Goal: Task Accomplishment & Management: Manage account settings

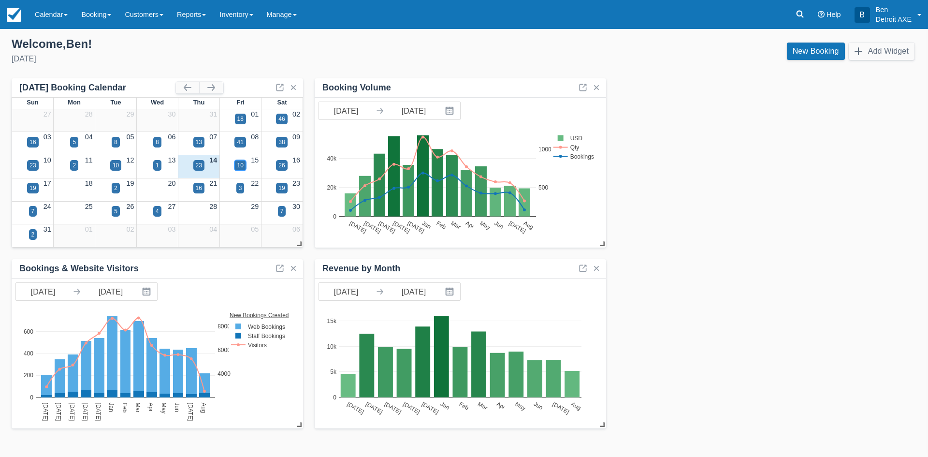
click at [244, 163] on div "10" at bounding box center [239, 165] width 11 height 11
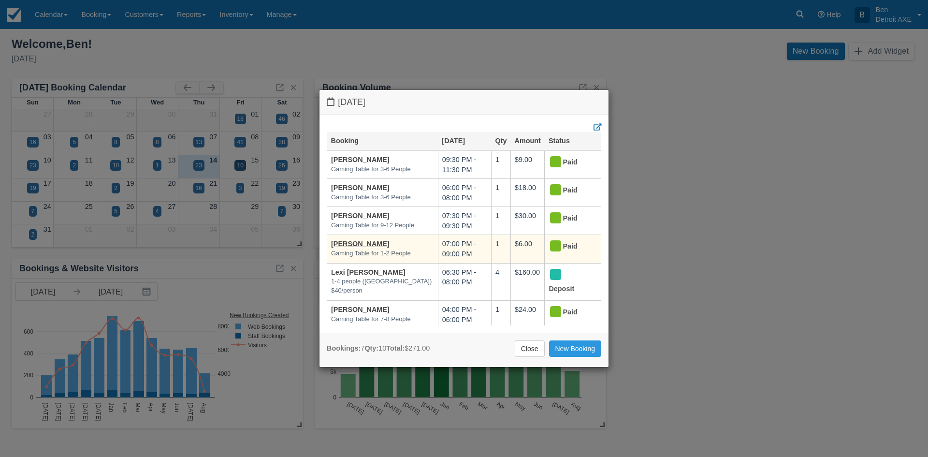
scroll to position [48, 0]
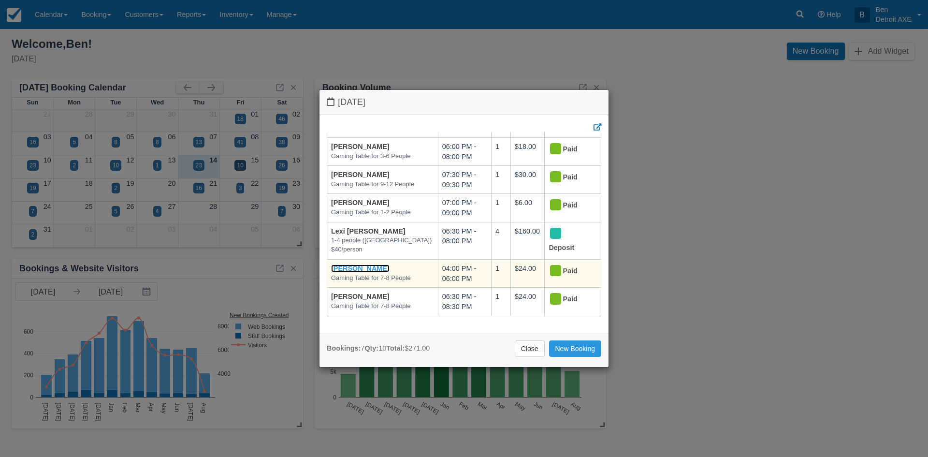
click at [349, 264] on link "[PERSON_NAME]" at bounding box center [360, 268] width 58 height 8
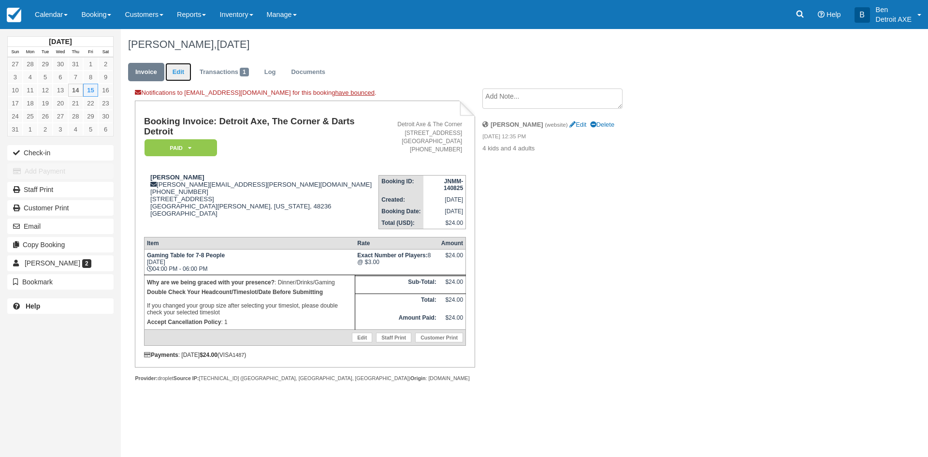
click at [178, 72] on link "Edit" at bounding box center [178, 72] width 26 height 19
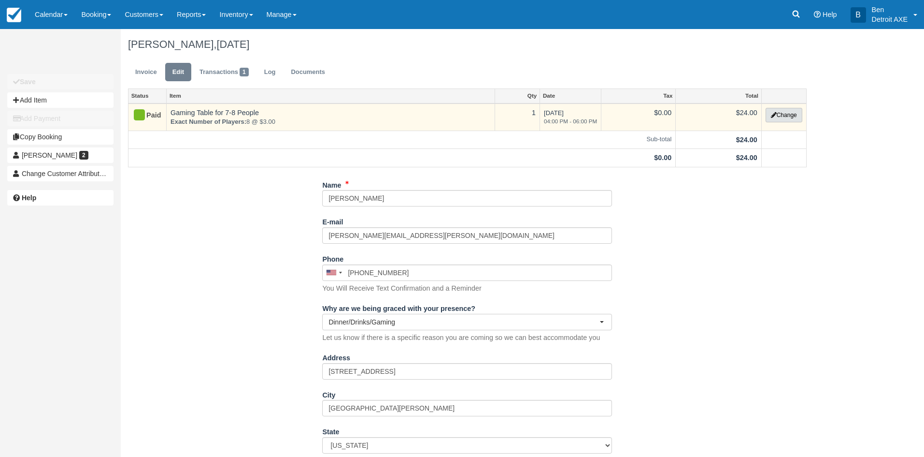
click at [778, 118] on button "Change" at bounding box center [784, 115] width 37 height 14
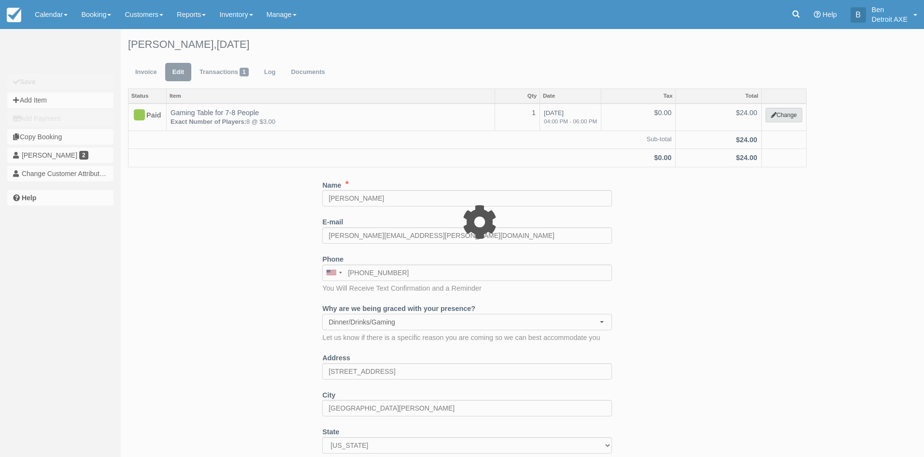
select select "6"
type input "24.00"
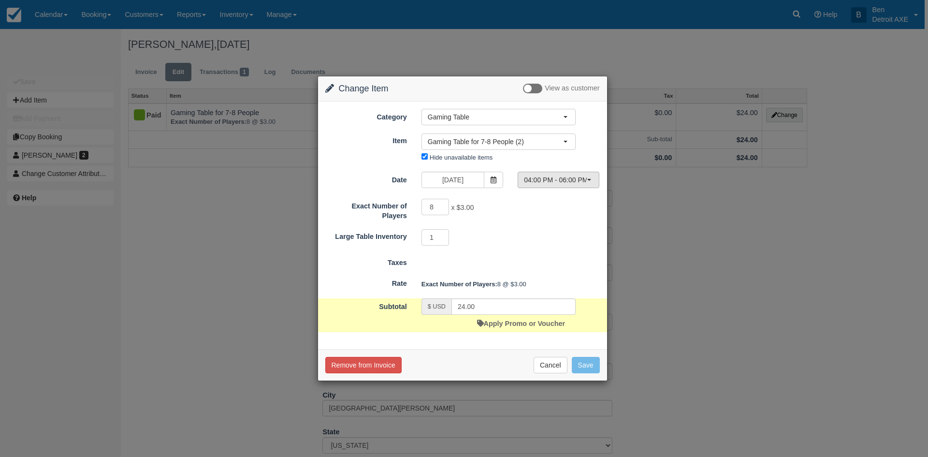
click at [585, 181] on span "04:00 PM - 06:00 PM" at bounding box center [555, 180] width 63 height 10
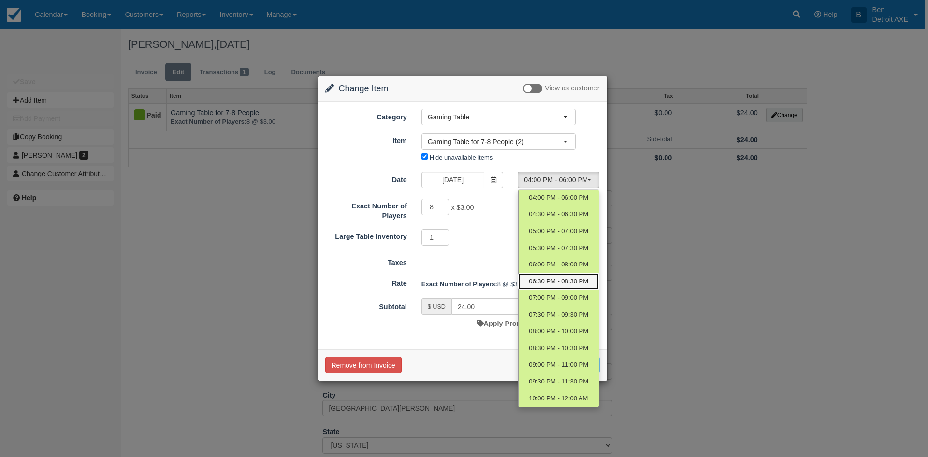
click at [550, 280] on span "06:30 PM - 08:30 PM" at bounding box center [558, 281] width 59 height 9
select select "5"
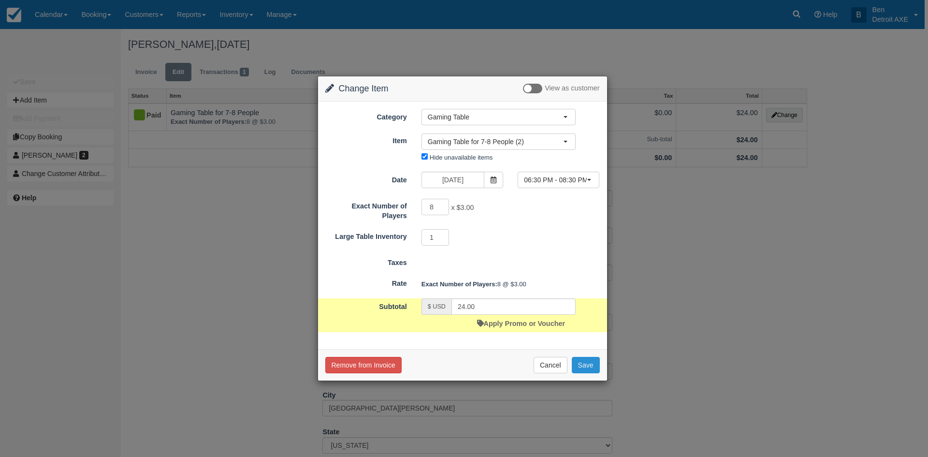
click at [581, 365] on button "Save" at bounding box center [586, 365] width 28 height 16
